Goal: Task Accomplishment & Management: Use online tool/utility

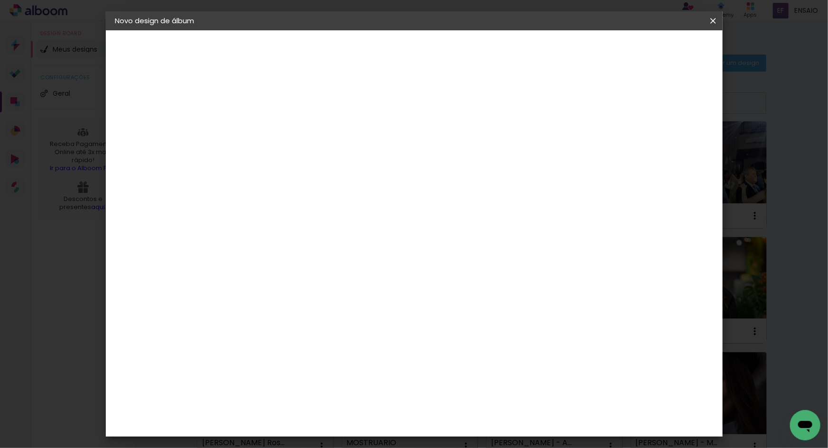
paste input "Luiz Guilherme de Carvalho"
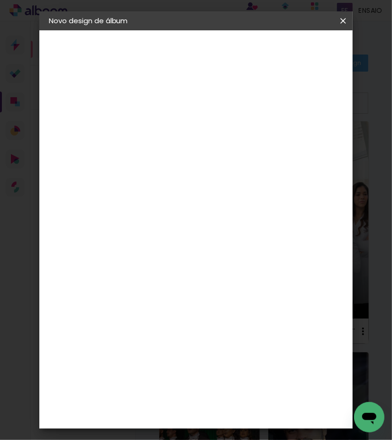
type input "Luiz Guilherme de Carvalho-"
type paper-input "Luiz Guilherme de Carvalho-"
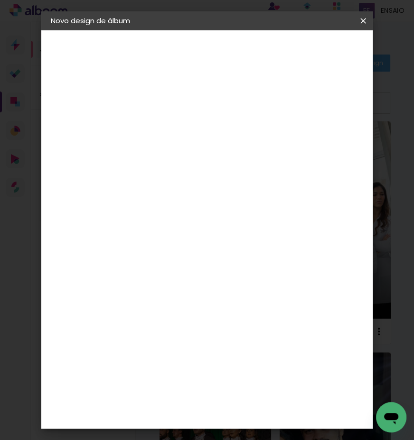
click at [206, 123] on input "Luiz Guilherme de Carvalho-" at bounding box center [206, 127] width 0 height 15
click at [206, 130] on input "Luiz Guilherme de Carvalho-" at bounding box center [206, 127] width 0 height 15
type input "[PERSON_NAME] UFPEL 2025.1"
type paper-input "[PERSON_NAME] UFPEL 2025.1"
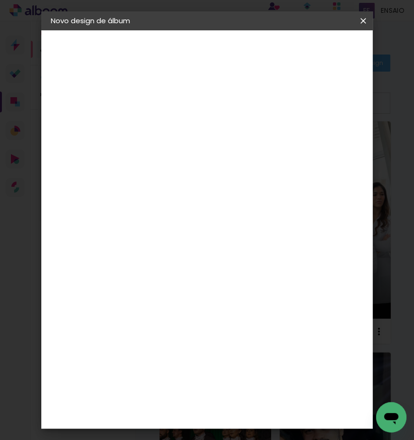
click at [0, 0] on slot "Avançar" at bounding box center [0, 0] width 0 height 0
click at [194, 176] on input at bounding box center [205, 181] width 96 height 12
type input "sch"
type paper-input "sch"
click at [206, 205] on paper-item "Schlosser" at bounding box center [221, 214] width 84 height 21
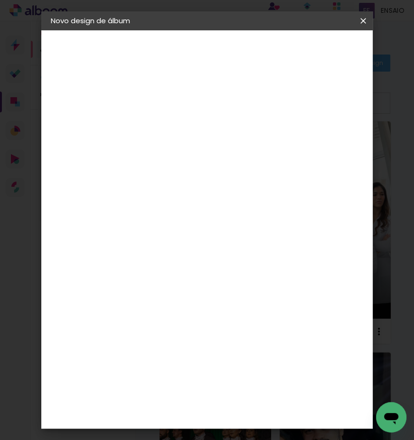
click at [0, 0] on slot "Avançar" at bounding box center [0, 0] width 0 height 0
click at [255, 310] on span "30 × 30" at bounding box center [246, 309] width 44 height 25
click at [336, 56] on paper-button "Avançar" at bounding box center [335, 50] width 47 height 16
click at [287, 97] on paper-checkbox "Mostrar sangria" at bounding box center [278, 103] width 72 height 12
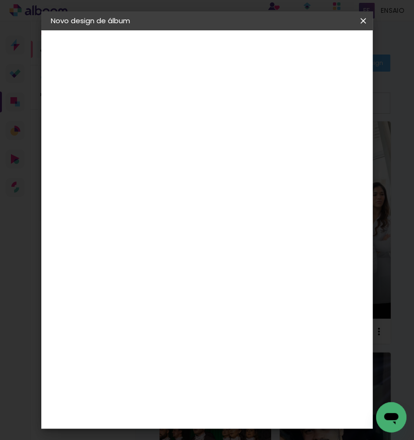
type paper-checkbox "on"
click at [321, 62] on paper-button "Iniciar design" at bounding box center [300, 53] width 41 height 23
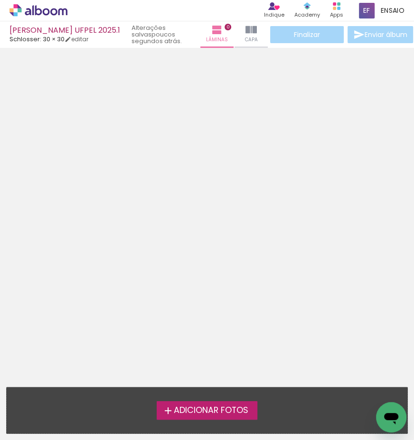
click at [213, 412] on span "Adicionar Fotos" at bounding box center [211, 411] width 75 height 9
click at [0, 0] on input "file" at bounding box center [0, 0] width 0 height 0
click at [226, 414] on span "Adicionar Fotos" at bounding box center [211, 411] width 75 height 9
click at [0, 0] on input "file" at bounding box center [0, 0] width 0 height 0
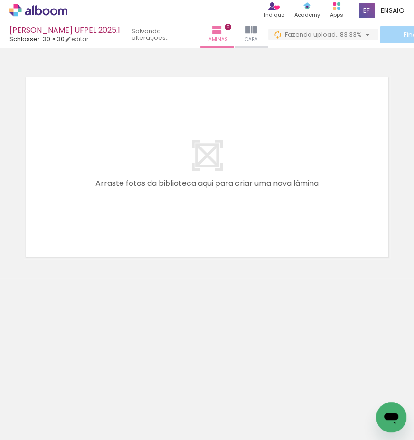
drag, startPoint x: 43, startPoint y: 10, endPoint x: 275, endPoint y: 32, distance: 233.6
click at [43, 10] on icon at bounding box center [46, 11] width 7 height 7
click at [44, 11] on icon at bounding box center [46, 11] width 7 height 7
click at [54, 9] on icon at bounding box center [38, 10] width 58 height 12
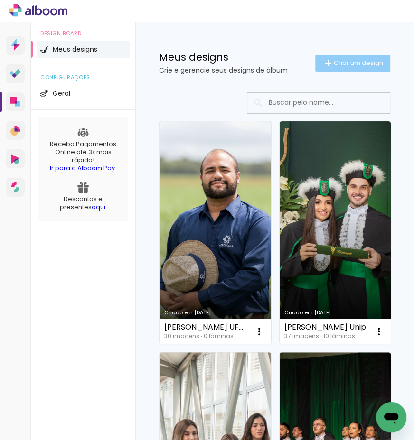
click at [337, 60] on span "Criar um design" at bounding box center [358, 63] width 49 height 6
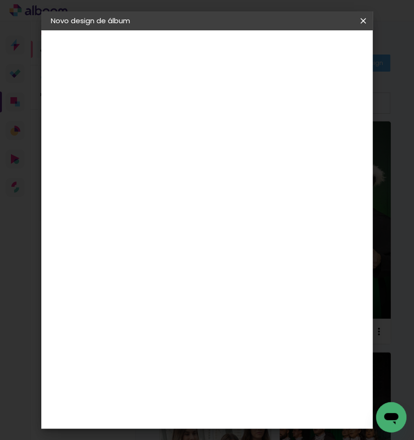
click at [206, 123] on input at bounding box center [206, 127] width 0 height 15
type input "[PERSON_NAME]-Agron UFPEL 2025.1"
type paper-input "[PERSON_NAME]-Agron UFPEL 2025.1"
click at [303, 55] on paper-button "Avançar" at bounding box center [280, 50] width 47 height 16
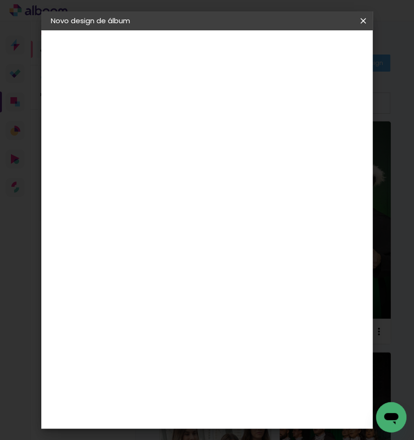
click at [199, 179] on input at bounding box center [205, 181] width 96 height 12
type input "sch"
type paper-input "sch"
click at [211, 211] on div "Schlosser" at bounding box center [218, 215] width 36 height 8
click at [0, 0] on slot "Avançar" at bounding box center [0, 0] width 0 height 0
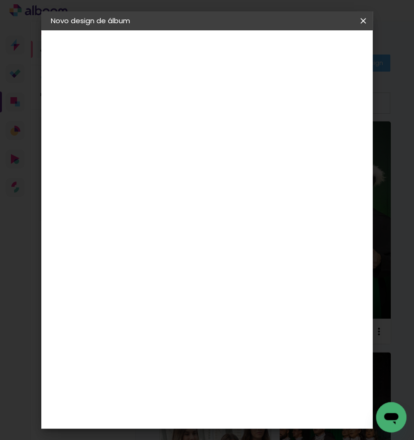
scroll to position [209, 0]
click at [255, 322] on span "30 × 30" at bounding box center [246, 320] width 44 height 25
click at [336, 56] on paper-button "Avançar" at bounding box center [335, 50] width 47 height 16
click at [250, 98] on div at bounding box center [246, 102] width 9 height 9
type paper-checkbox "on"
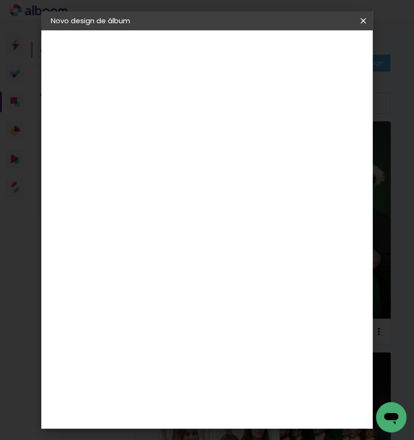
click at [311, 51] on span "Iniciar design" at bounding box center [301, 53] width 22 height 13
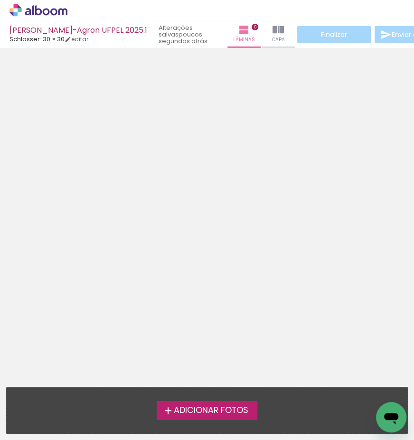
click at [229, 412] on span "Adicionar Fotos" at bounding box center [211, 411] width 75 height 9
click at [0, 0] on input "file" at bounding box center [0, 0] width 0 height 0
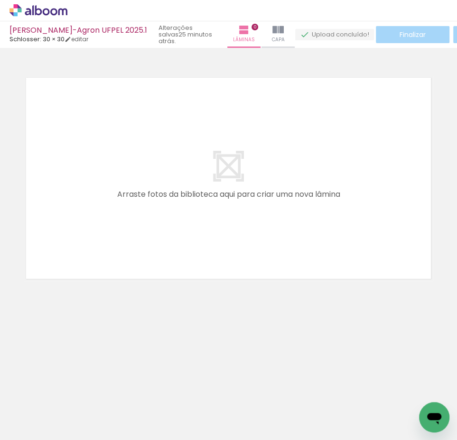
click at [47, 5] on icon at bounding box center [38, 10] width 58 height 12
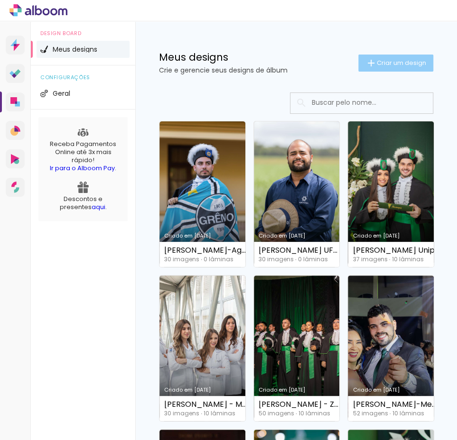
click at [381, 61] on span "Criar um design" at bounding box center [401, 63] width 49 height 6
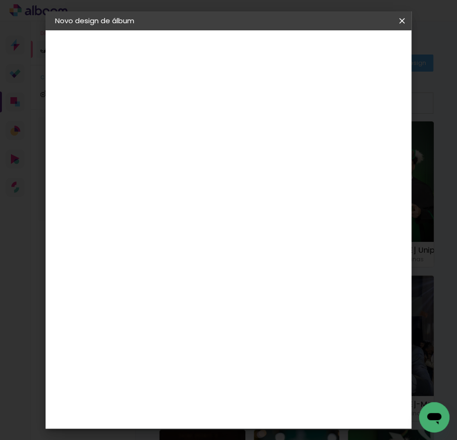
click at [210, 128] on input at bounding box center [210, 127] width 0 height 15
click at [210, 124] on input at bounding box center [210, 127] width 0 height 15
paste input "[PERSON_NAME]"
type input "[PERSON_NAME]- Agron UFPEL 2025.1"
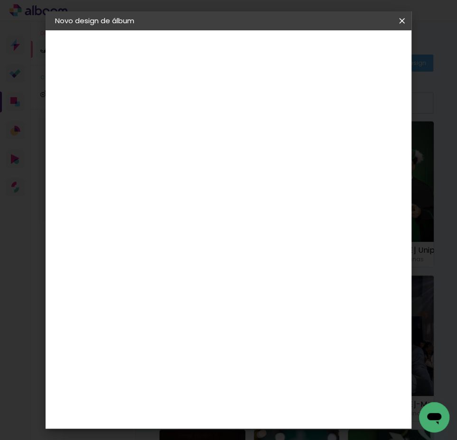
type paper-input "[PERSON_NAME]- Agron UFPEL 2025.1"
click at [0, 0] on slot "Avançar" at bounding box center [0, 0] width 0 height 0
click at [224, 183] on input at bounding box center [235, 181] width 96 height 12
type input "sch"
type paper-input "sch"
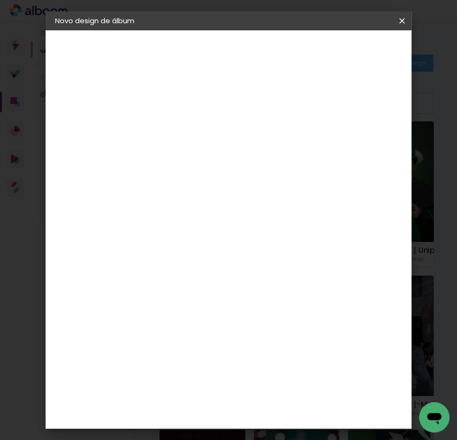
click at [234, 211] on div "Schlosser" at bounding box center [222, 215] width 36 height 8
click at [0, 0] on slot "Avançar" at bounding box center [0, 0] width 0 height 0
click at [271, 366] on span "30 × 30" at bounding box center [252, 378] width 44 height 25
click at [0, 0] on slot "Avançar" at bounding box center [0, 0] width 0 height 0
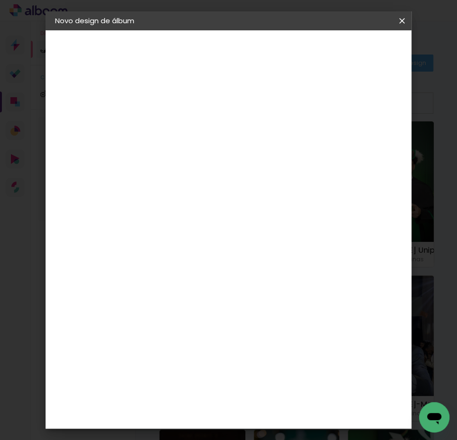
click at [0, 0] on slot "Mostrar sangria" at bounding box center [0, 0] width 0 height 0
type paper-checkbox "on"
click at [343, 52] on span "Iniciar design" at bounding box center [332, 53] width 22 height 13
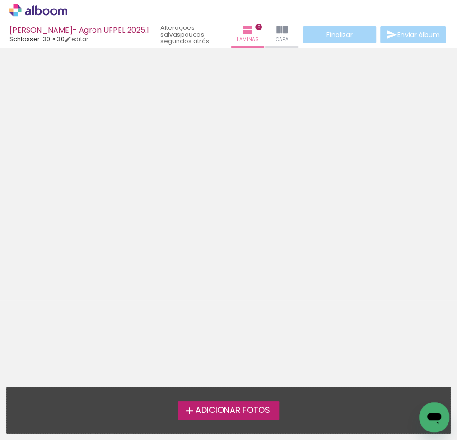
click at [228, 411] on span "Adicionar Fotos" at bounding box center [232, 411] width 75 height 9
click at [0, 0] on input "file" at bounding box center [0, 0] width 0 height 0
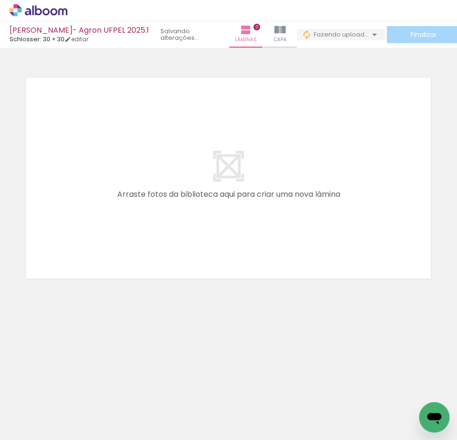
click at [78, 433] on iron-horizontal-list at bounding box center [68, 410] width 19 height 59
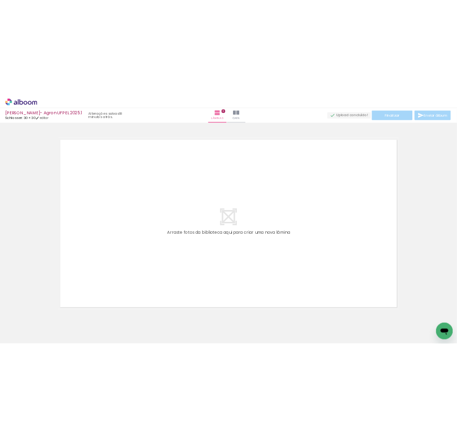
scroll to position [0, 847]
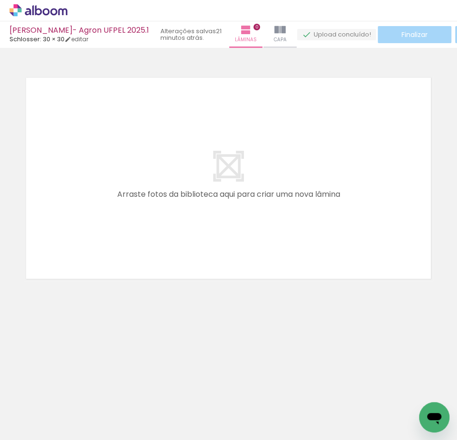
click at [32, 12] on icon at bounding box center [32, 10] width 1 height 10
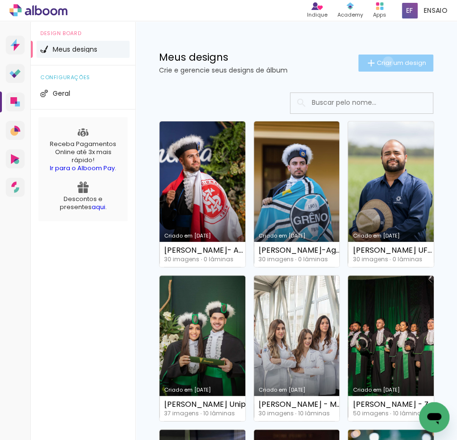
click at [380, 62] on span "Criar um design" at bounding box center [401, 63] width 49 height 6
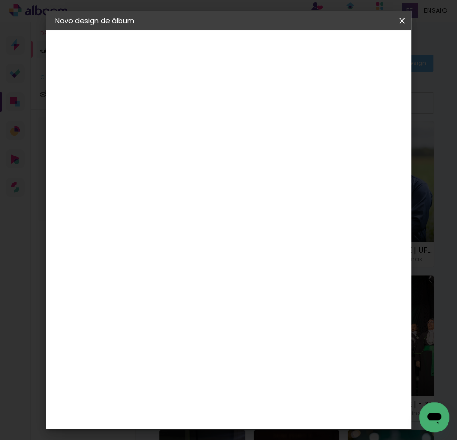
click at [210, 130] on input at bounding box center [210, 127] width 0 height 15
paste input "Álvaro Rojahn Schuch"
type input "Álvaro Rojahn Schuch-Agron UFPEL 2025.2"
type paper-input "Álvaro Rojahn Schuch-Agron UFPEL 2025.2"
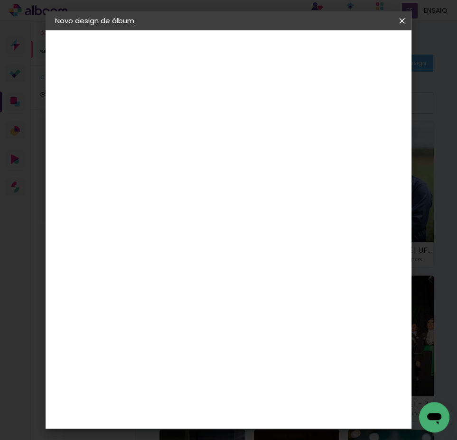
click at [0, 0] on slot "Avançar" at bounding box center [0, 0] width 0 height 0
click at [234, 177] on input at bounding box center [235, 181] width 96 height 12
type input "sch"
type paper-input "sch"
click at [231, 214] on div "Schlosser" at bounding box center [222, 215] width 36 height 8
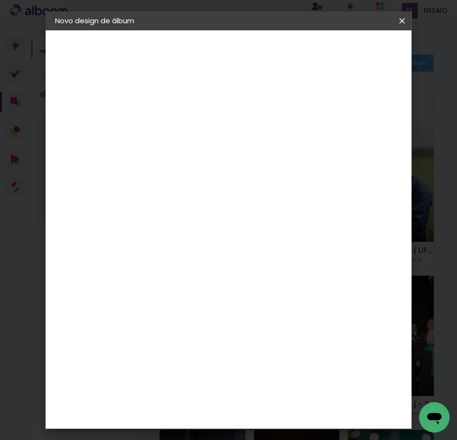
click at [220, 212] on div "Schlosser" at bounding box center [222, 215] width 36 height 8
click at [363, 56] on paper-button "Avançar" at bounding box center [339, 50] width 47 height 16
click at [271, 361] on span "30 × 30" at bounding box center [252, 373] width 44 height 25
click at [0, 0] on slot "Avançar" at bounding box center [0, 0] width 0 height 0
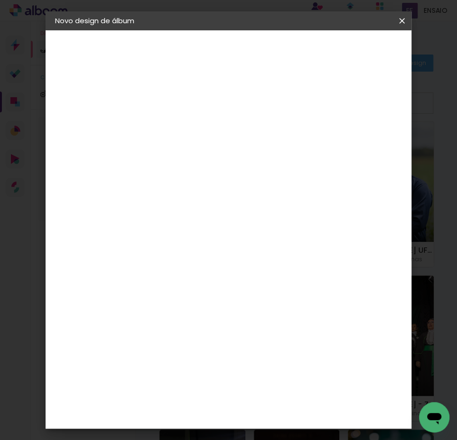
click at [0, 0] on slot "Mostrar sangria" at bounding box center [0, 0] width 0 height 0
type paper-checkbox "on"
click at [343, 47] on span "Iniciar design" at bounding box center [332, 53] width 22 height 13
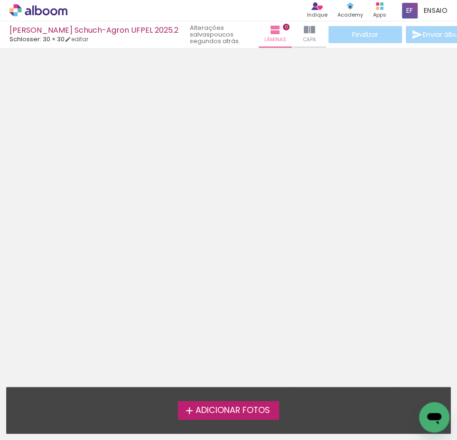
click at [237, 411] on span "Adicionar Fotos" at bounding box center [232, 411] width 75 height 9
click at [0, 0] on input "file" at bounding box center [0, 0] width 0 height 0
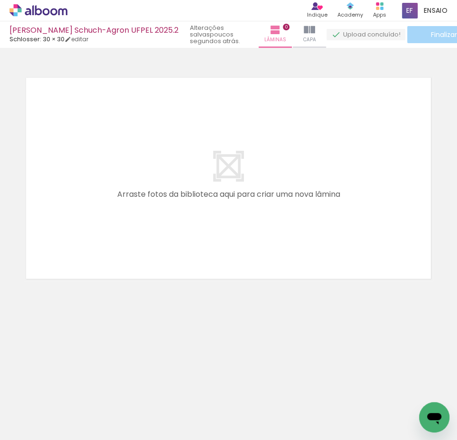
click at [34, 13] on icon at bounding box center [38, 10] width 58 height 12
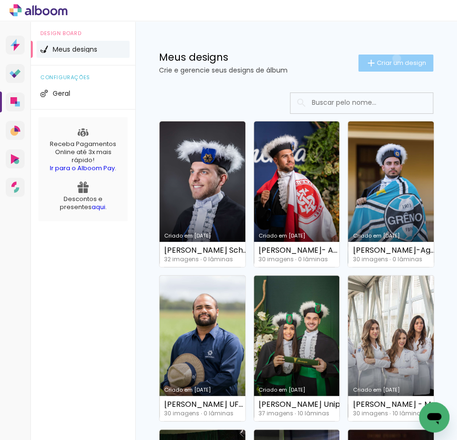
click at [388, 58] on paper-button "Criar um design" at bounding box center [395, 63] width 75 height 17
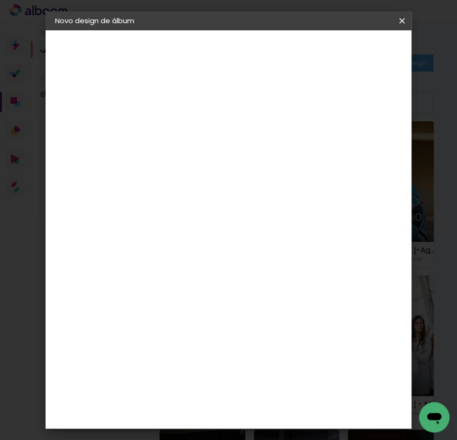
click at [210, 133] on input at bounding box center [210, 127] width 0 height 15
type input "[PERSON_NAME] da Luz Thedy -Agron UFPEL 2025.2"
type paper-input "[PERSON_NAME] da Luz Thedy -Agron UFPEL 2025.2"
click at [308, 56] on paper-button "Avançar" at bounding box center [284, 50] width 47 height 16
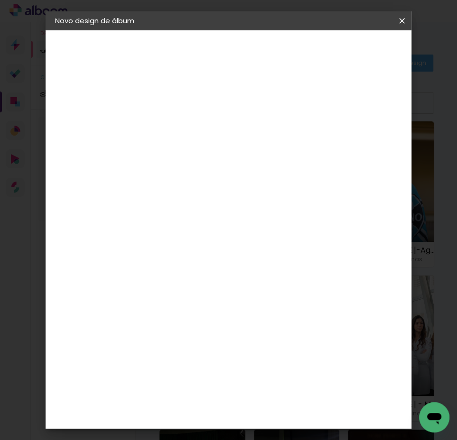
click at [229, 176] on input at bounding box center [235, 181] width 96 height 12
type input "sch"
type paper-input "sch"
click at [233, 215] on div "Schlosser" at bounding box center [222, 215] width 36 height 8
click at [363, 44] on paper-button "Avançar" at bounding box center [339, 50] width 47 height 16
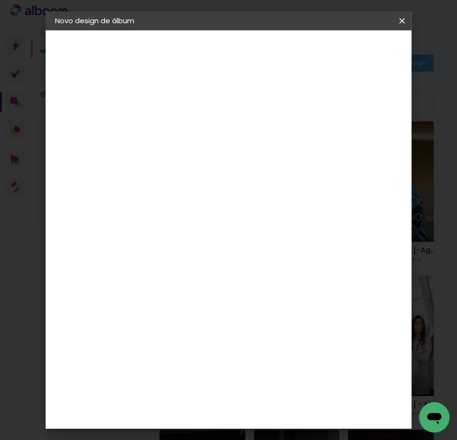
scroll to position [130, 0]
click at [260, 387] on span "30 × 30" at bounding box center [252, 399] width 44 height 25
click at [359, 44] on paper-button "Avançar" at bounding box center [341, 50] width 47 height 16
click at [0, 0] on slot "Mostrar sangria" at bounding box center [0, 0] width 0 height 0
type paper-checkbox "on"
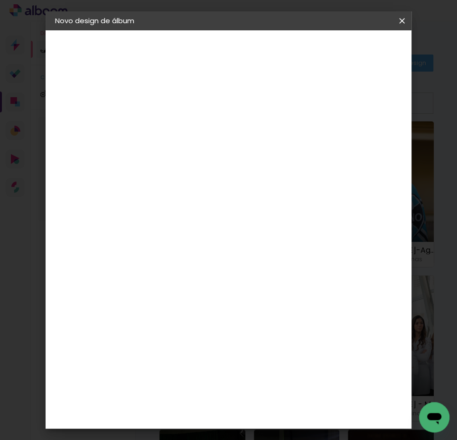
click at [343, 52] on span "Iniciar design" at bounding box center [332, 53] width 22 height 13
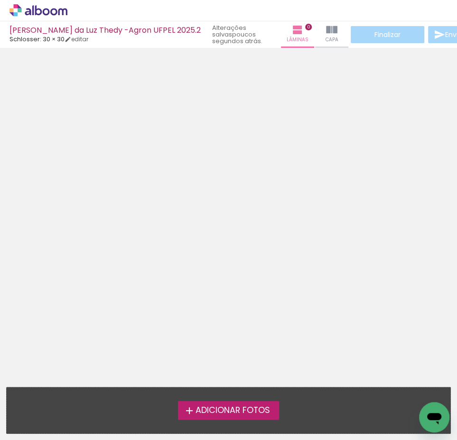
click at [234, 403] on label "Adicionar Fotos" at bounding box center [228, 411] width 101 height 18
click at [0, 0] on input "file" at bounding box center [0, 0] width 0 height 0
